Goal: Information Seeking & Learning: Learn about a topic

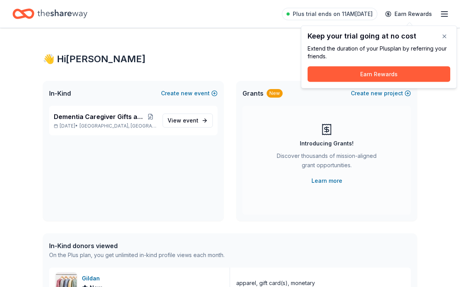
click at [440, 13] on icon "button" at bounding box center [443, 13] width 9 height 9
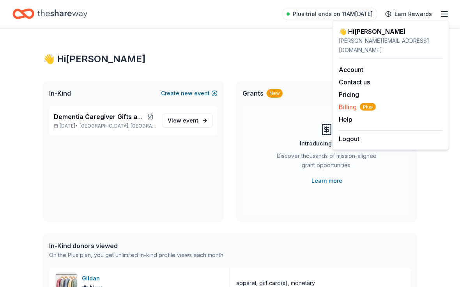
click at [354, 102] on span "Billing Plus" at bounding box center [357, 106] width 37 height 9
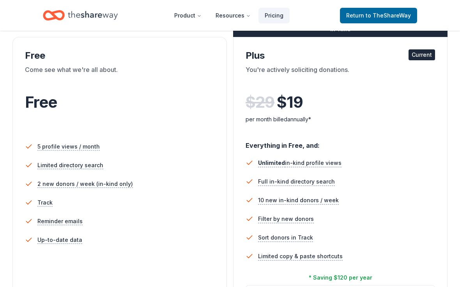
scroll to position [132, 0]
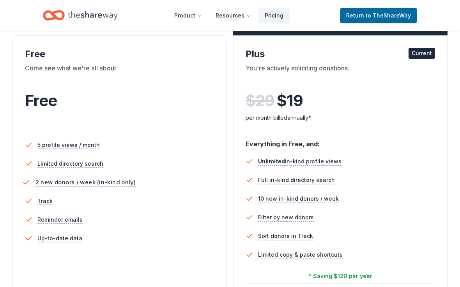
click at [92, 187] on span "2 new donors / week (in-kind only)" at bounding box center [85, 183] width 100 height 10
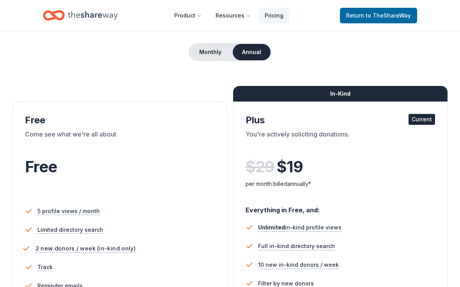
scroll to position [65, 0]
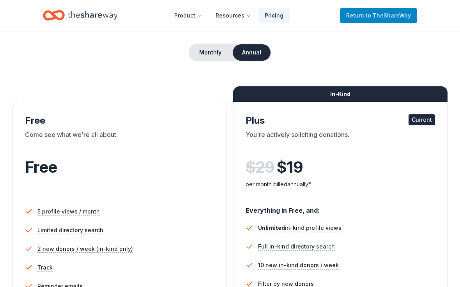
click at [369, 13] on span "to TheShareWay" at bounding box center [387, 15] width 45 height 7
click at [374, 15] on span "to TheShareWay" at bounding box center [387, 15] width 45 height 7
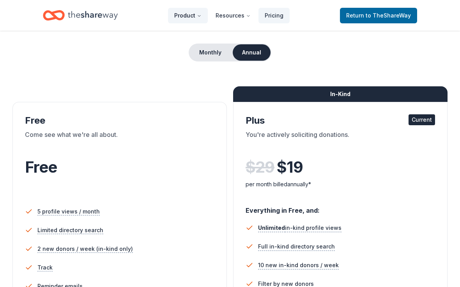
click at [189, 14] on button "Product" at bounding box center [188, 16] width 40 height 16
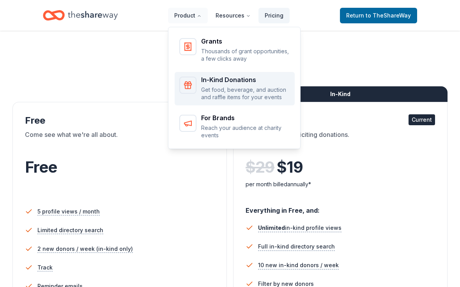
click at [248, 87] on p "Get food, beverage, and auction and raffle items for your events" at bounding box center [245, 93] width 89 height 15
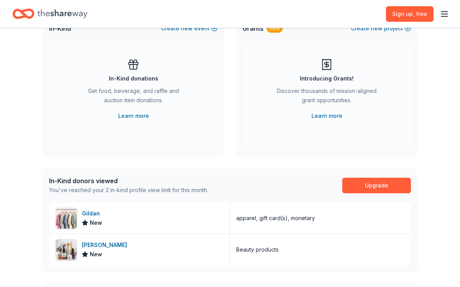
click at [96, 41] on div "In-Kind Create new event" at bounding box center [133, 28] width 181 height 25
click at [236, 151] on div "Grants New Create new project Introducing Grants! Discover thousands of mission…" at bounding box center [326, 86] width 181 height 140
